Goal: Information Seeking & Learning: Check status

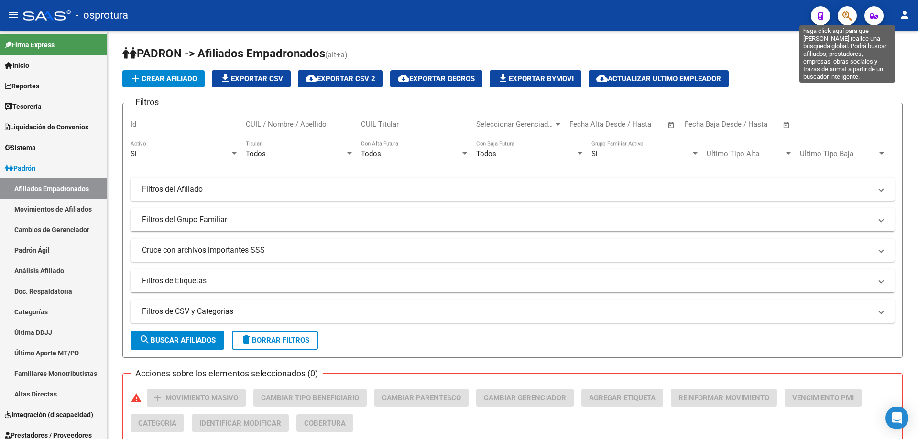
click at [843, 13] on icon "button" at bounding box center [847, 16] width 10 height 11
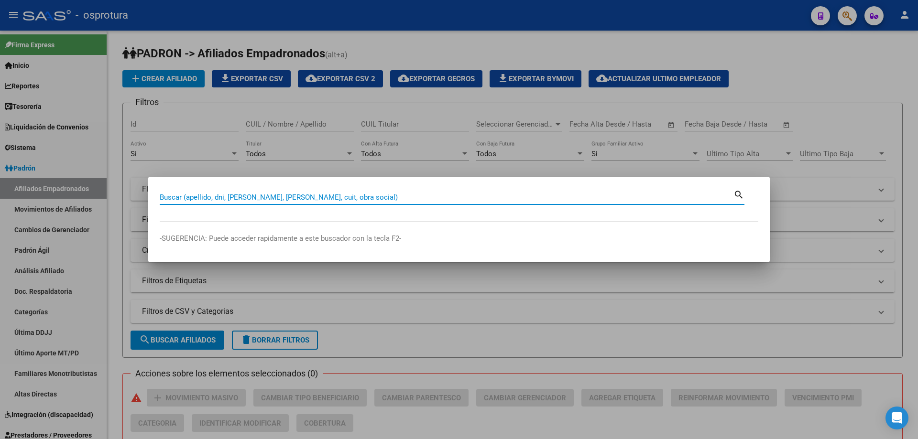
click at [390, 199] on input "Buscar (apellido, dni, [PERSON_NAME], [PERSON_NAME], cuit, obra social)" at bounding box center [447, 197] width 574 height 9
paste input "27-32952790-0"
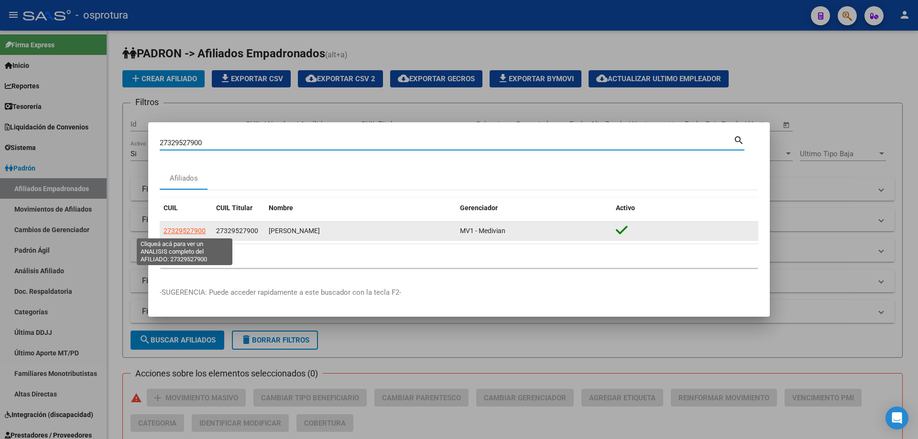
click at [179, 230] on span "27329527900" at bounding box center [184, 231] width 42 height 8
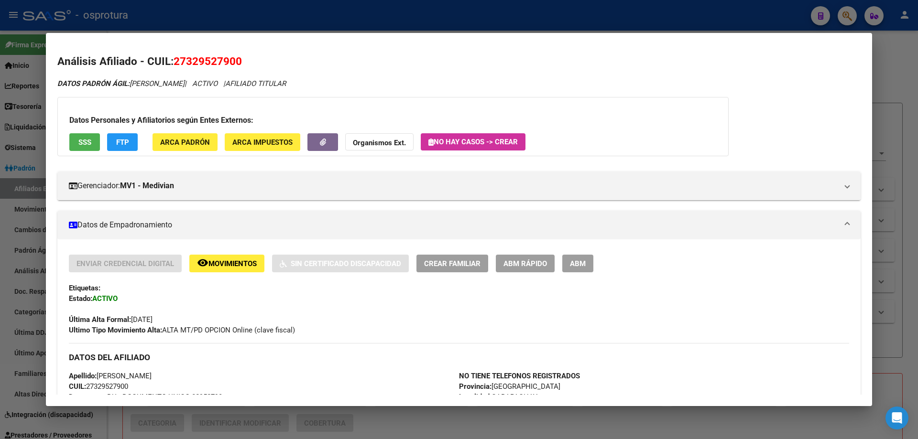
scroll to position [287, 0]
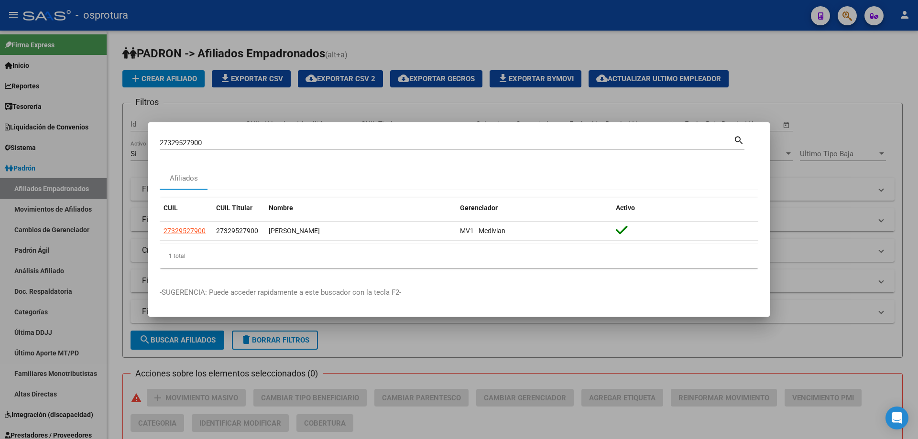
click at [220, 141] on input "27329527900" at bounding box center [447, 143] width 574 height 9
paste input "-33346758-"
type input "27333467580"
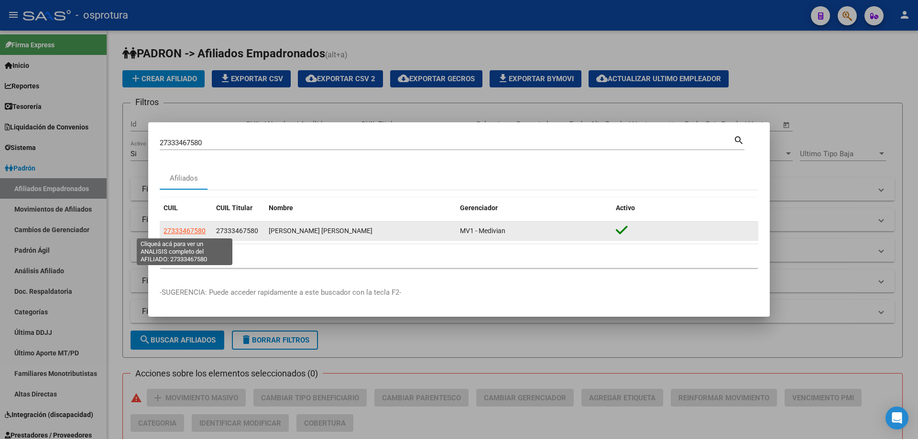
click at [185, 227] on span "27333467580" at bounding box center [184, 231] width 42 height 8
type textarea "27333467580"
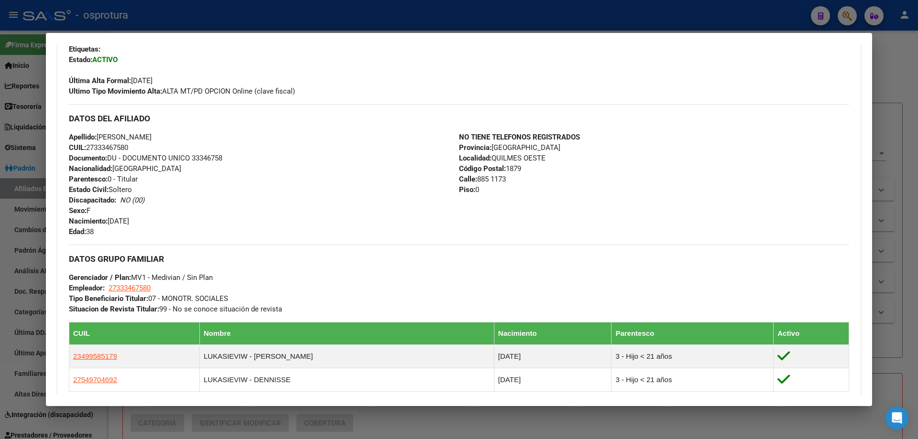
scroll to position [335, 0]
